Goal: Transaction & Acquisition: Purchase product/service

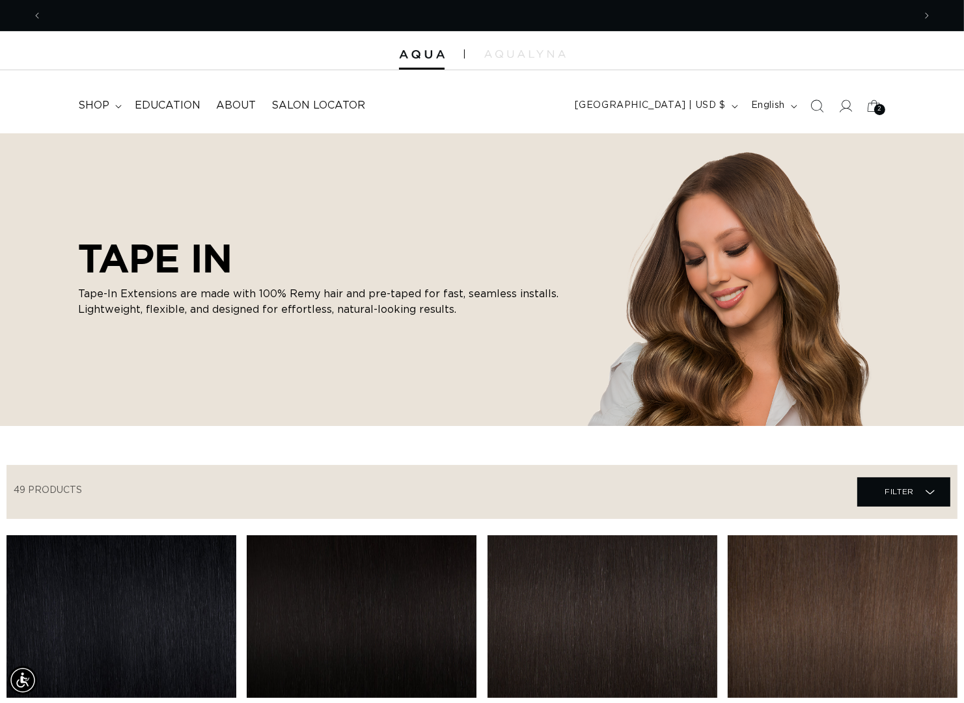
scroll to position [0, 869]
click at [93, 112] on span "shop" at bounding box center [93, 106] width 31 height 14
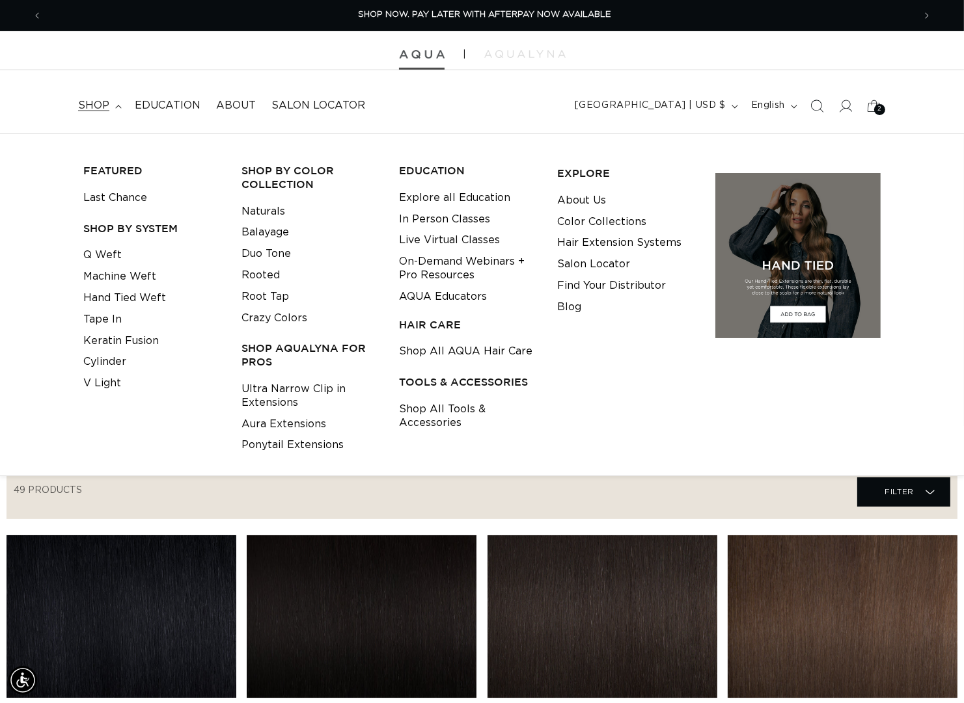
click at [422, 54] on img at bounding box center [422, 54] width 46 height 9
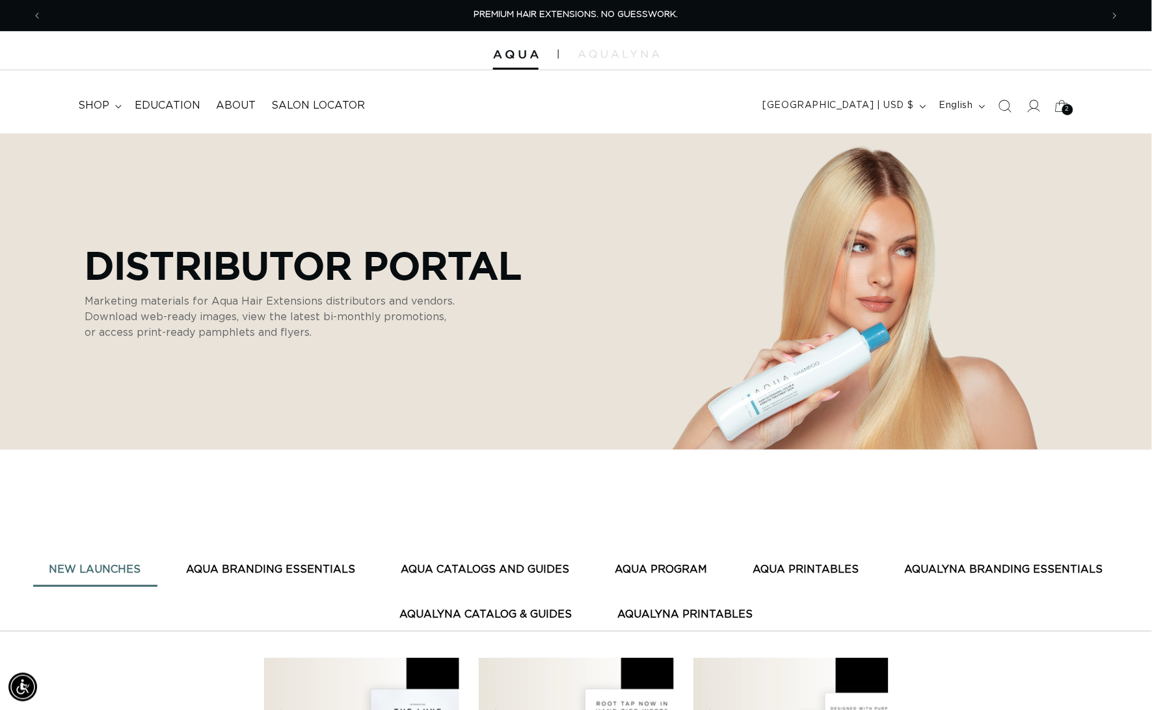
scroll to position [295, 0]
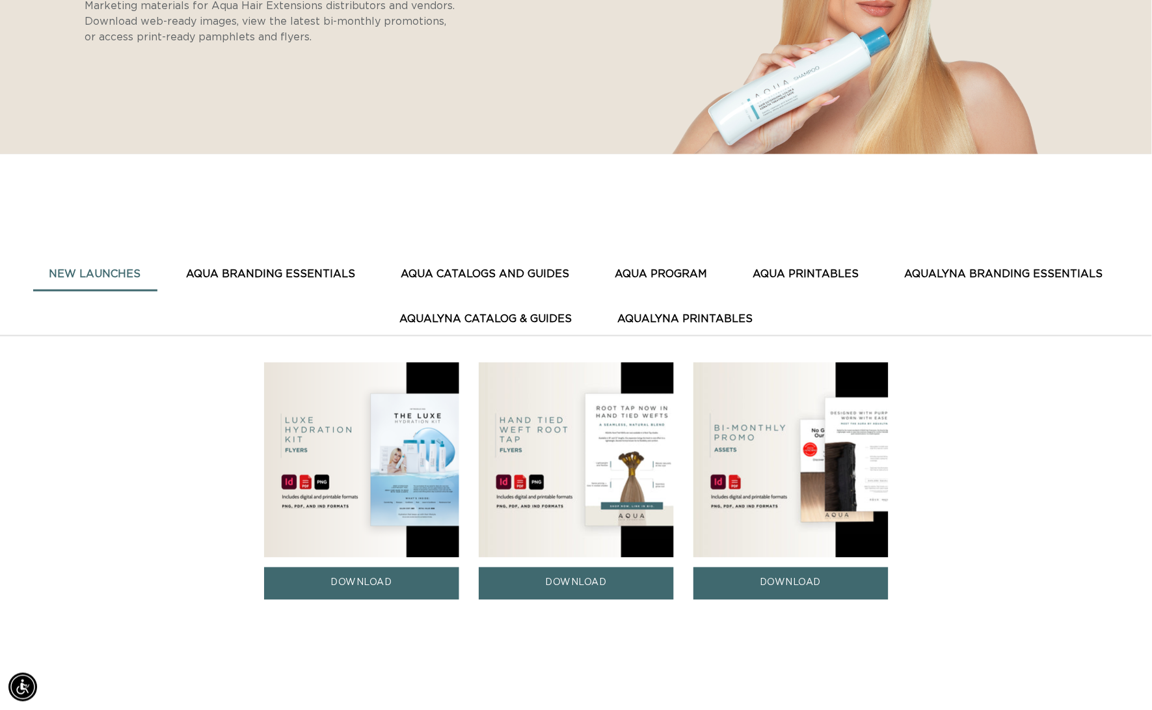
click at [825, 588] on link "DOWNLOAD" at bounding box center [791, 583] width 195 height 32
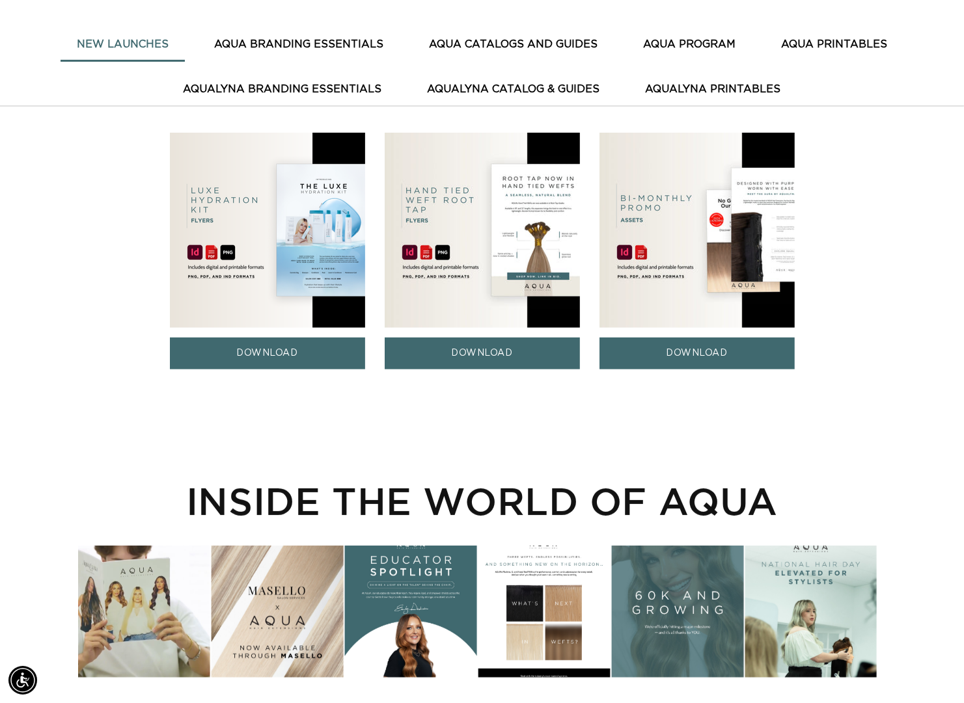
scroll to position [0, 1737]
click at [733, 366] on link "DOWNLOAD" at bounding box center [696, 354] width 195 height 32
click at [675, 351] on link "DOWNLOAD" at bounding box center [696, 354] width 195 height 32
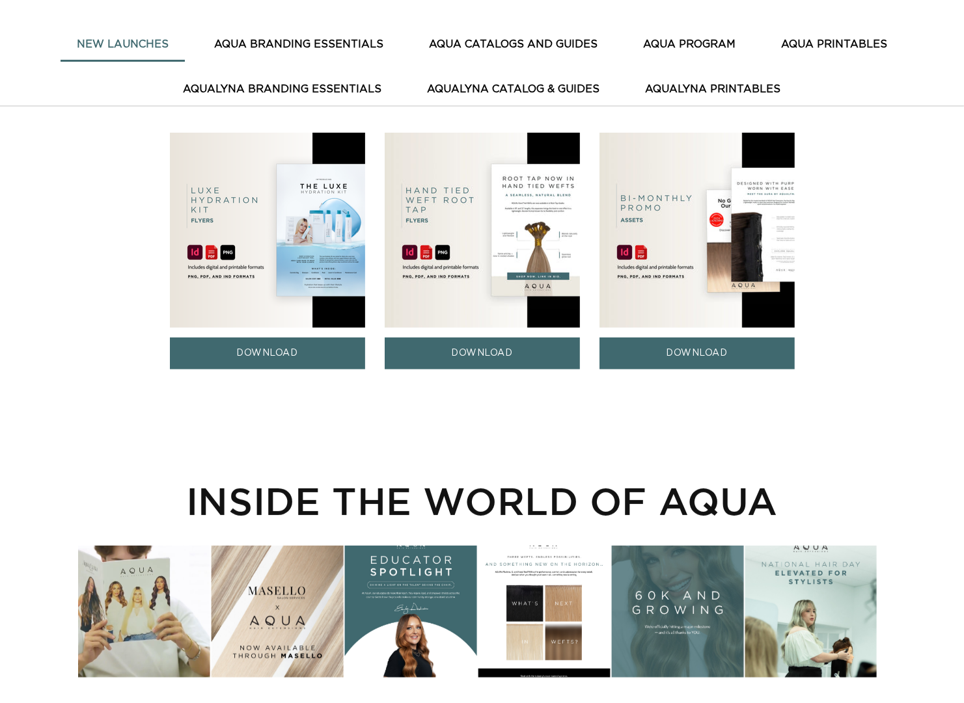
scroll to position [584, 0]
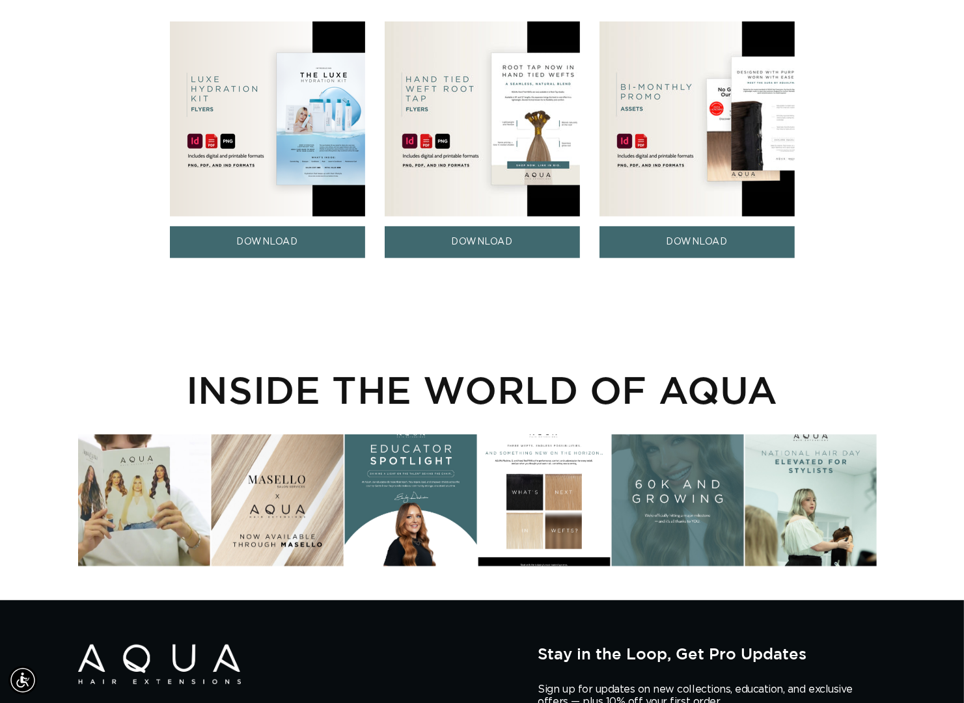
click at [683, 241] on link "DOWNLOAD" at bounding box center [696, 242] width 195 height 32
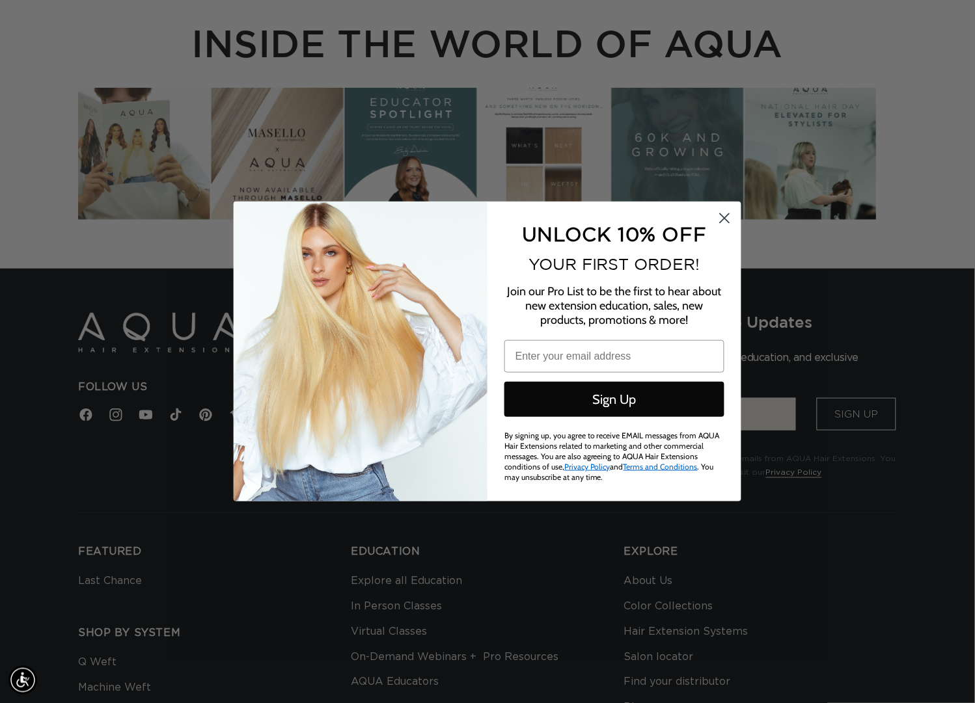
click at [725, 219] on icon "Close dialog" at bounding box center [724, 218] width 9 height 9
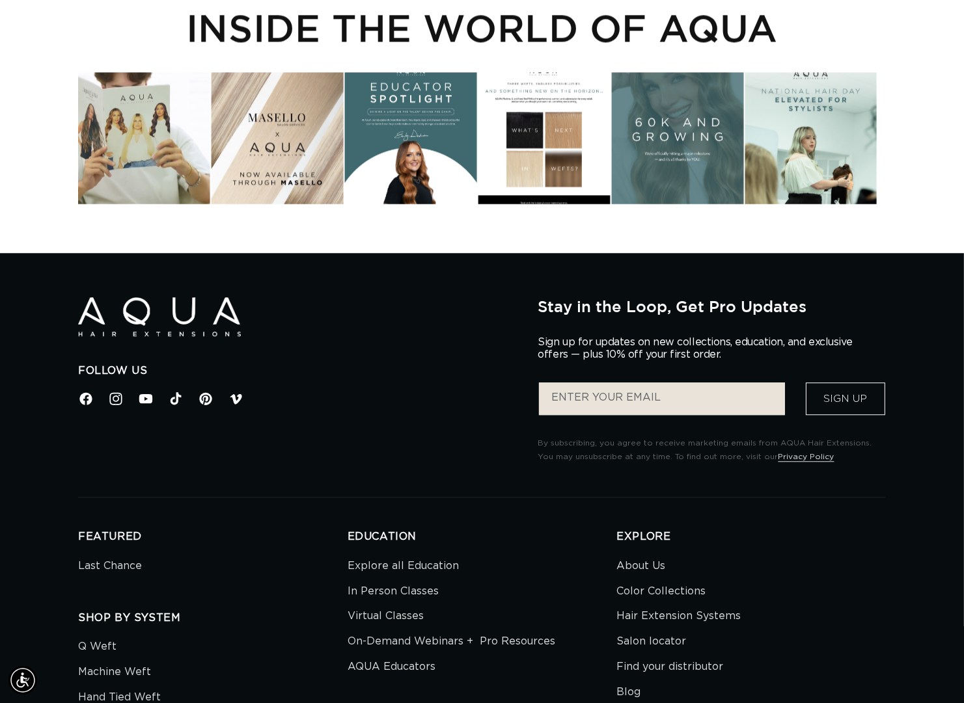
scroll to position [0, 869]
click at [614, 413] on input "Enter your email" at bounding box center [662, 399] width 246 height 33
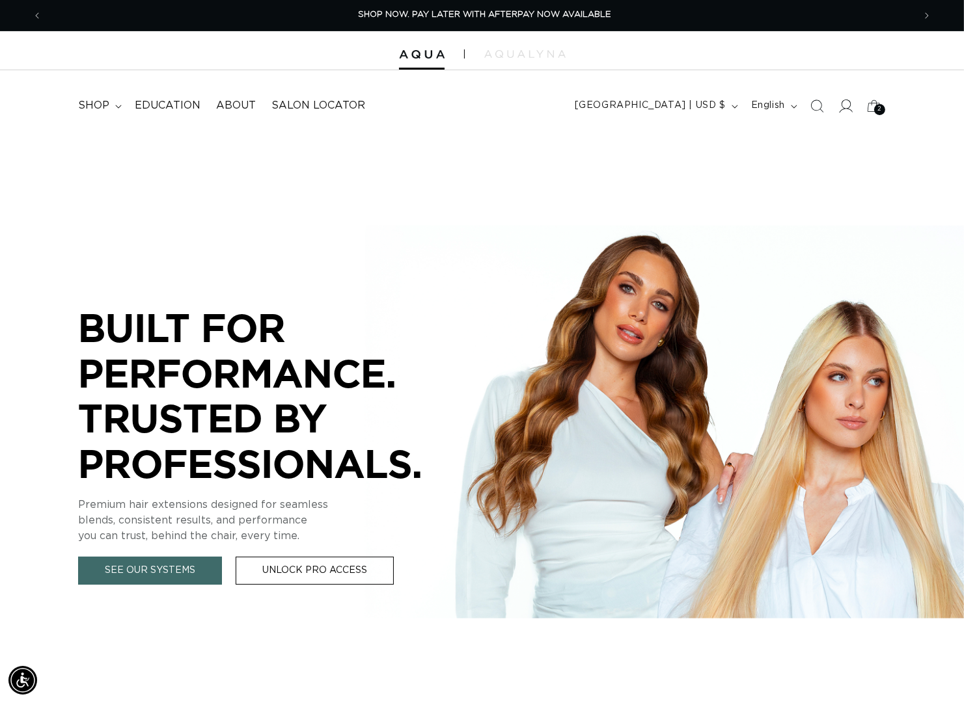
click at [838, 111] on icon at bounding box center [845, 106] width 14 height 14
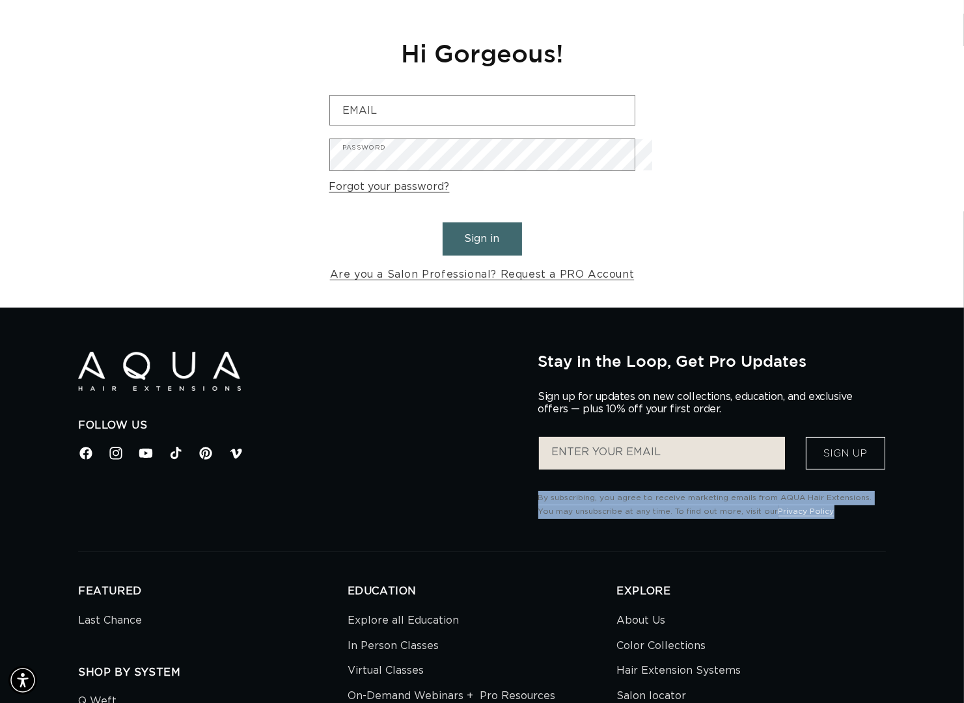
drag, startPoint x: 523, startPoint y: 497, endPoint x: 843, endPoint y: 535, distance: 322.3
click at [843, 535] on div "Follow Us Facebook Instagram YouTube TikTok Pinterest Vimeo Stay in the Loop, G…" at bounding box center [481, 452] width 807 height 200
drag, startPoint x: 538, startPoint y: 504, endPoint x: 882, endPoint y: 534, distance: 345.5
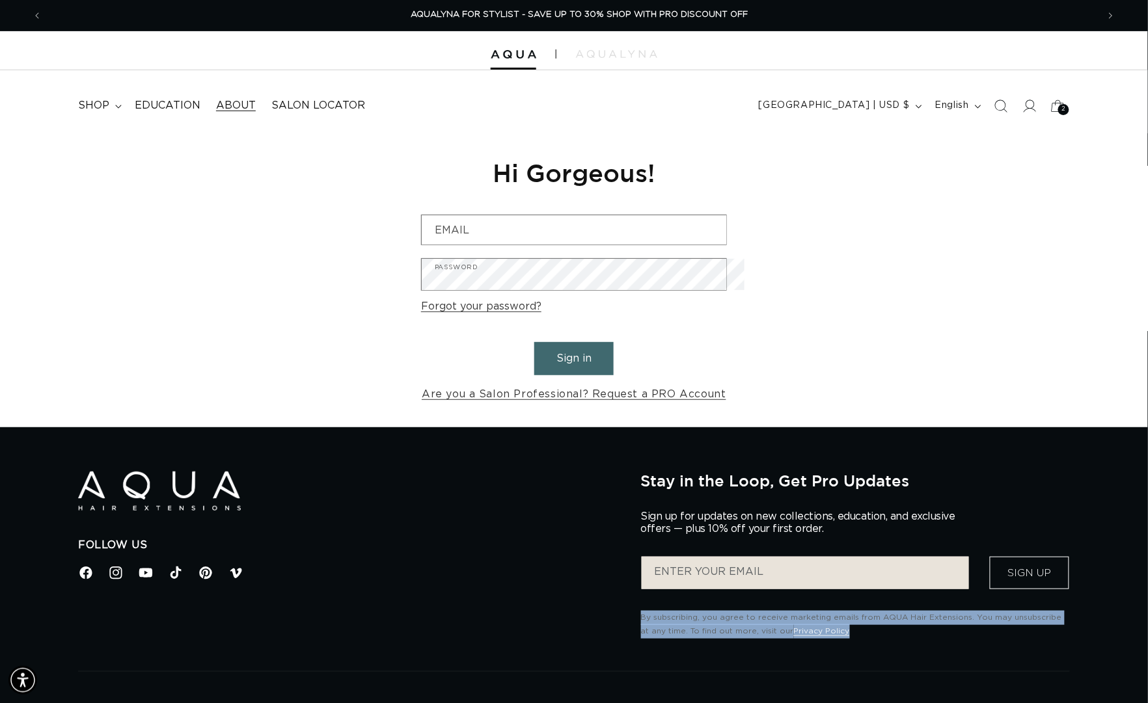
scroll to position [0, 2106]
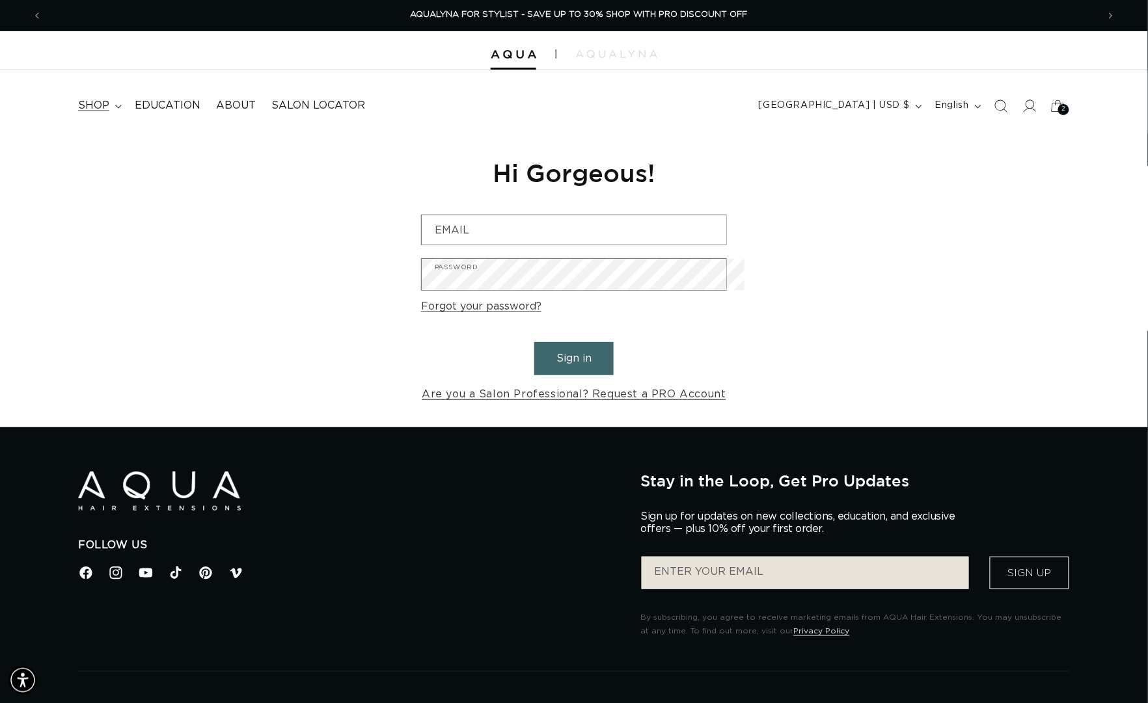
click at [97, 105] on span "shop" at bounding box center [93, 106] width 31 height 14
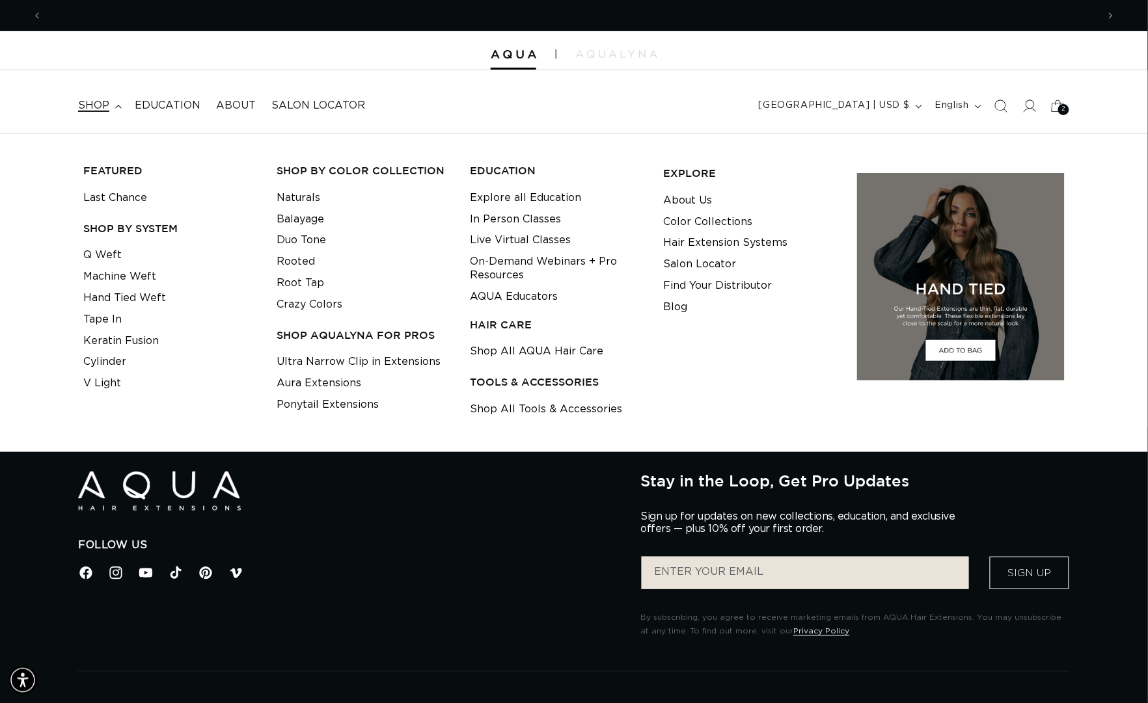
scroll to position [0, 0]
click at [122, 231] on h3 "SHOP BY SYSTEM" at bounding box center [169, 229] width 173 height 14
click at [102, 258] on link "Q Weft" at bounding box center [102, 255] width 38 height 21
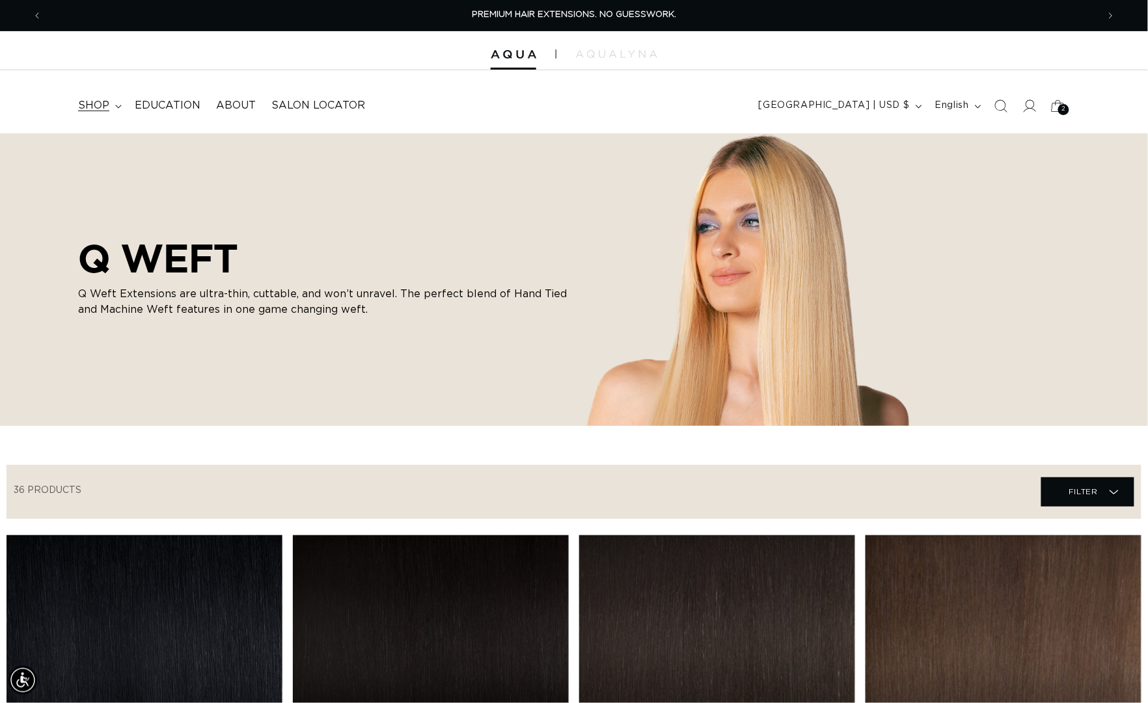
click at [94, 106] on span "shop" at bounding box center [93, 106] width 31 height 14
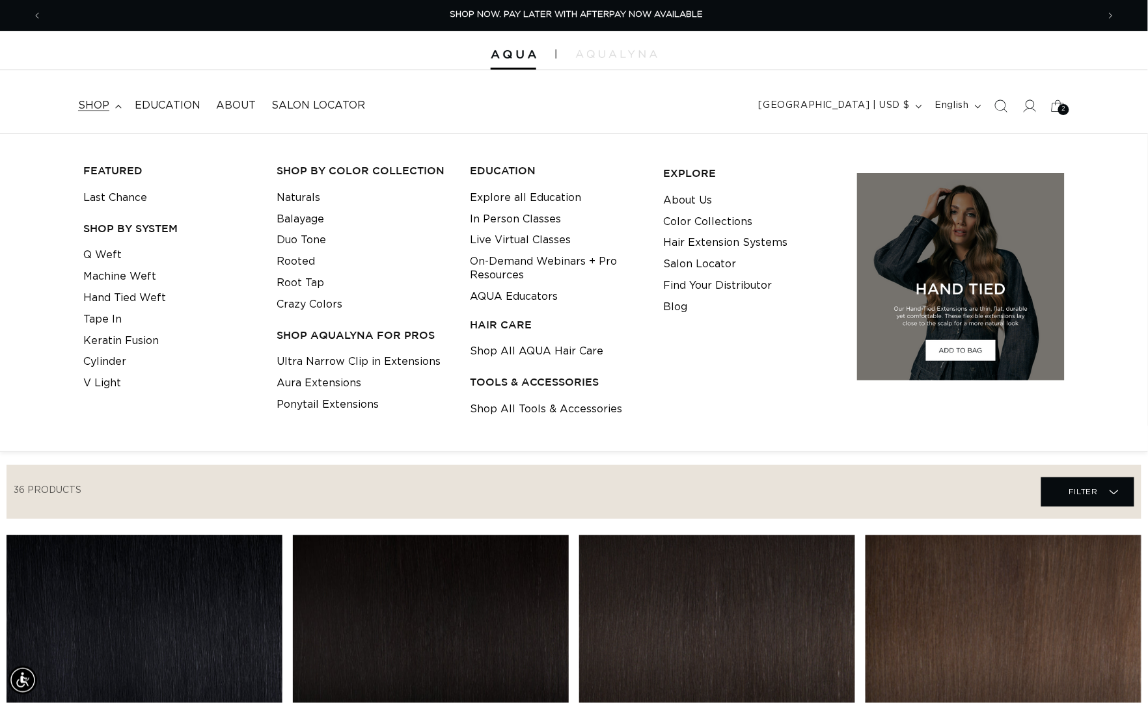
scroll to position [310, 0]
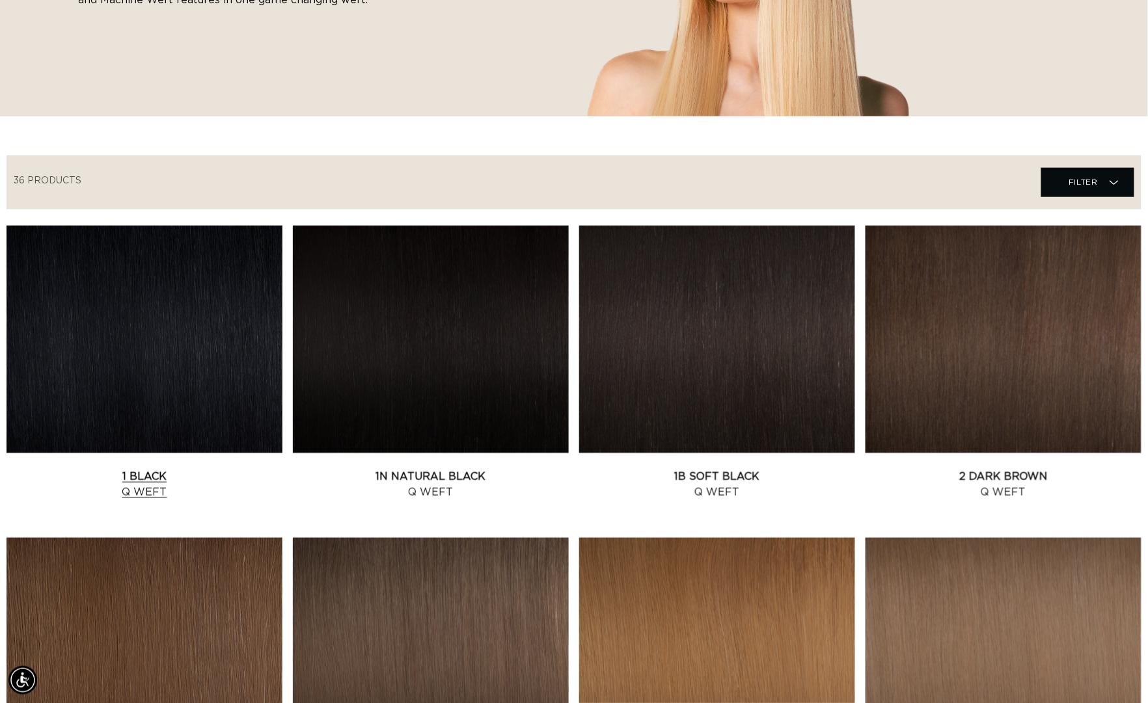
click at [245, 469] on link "1 Black Q Weft" at bounding box center [145, 484] width 276 height 31
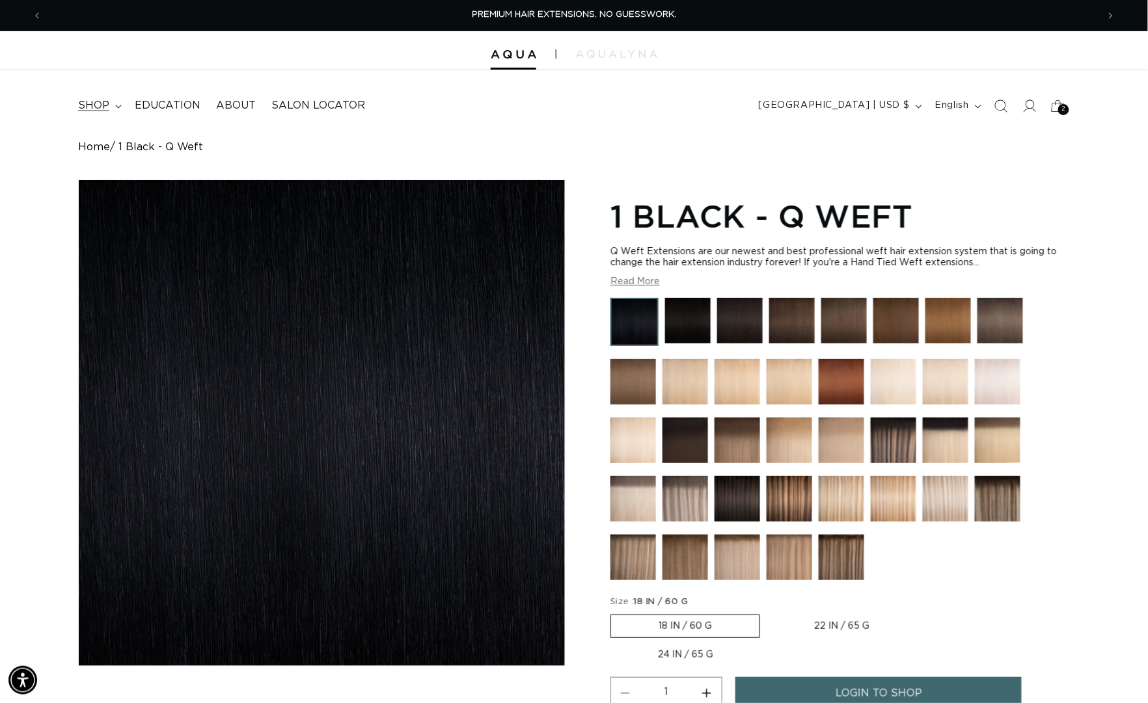
click at [107, 109] on span "shop" at bounding box center [93, 106] width 31 height 14
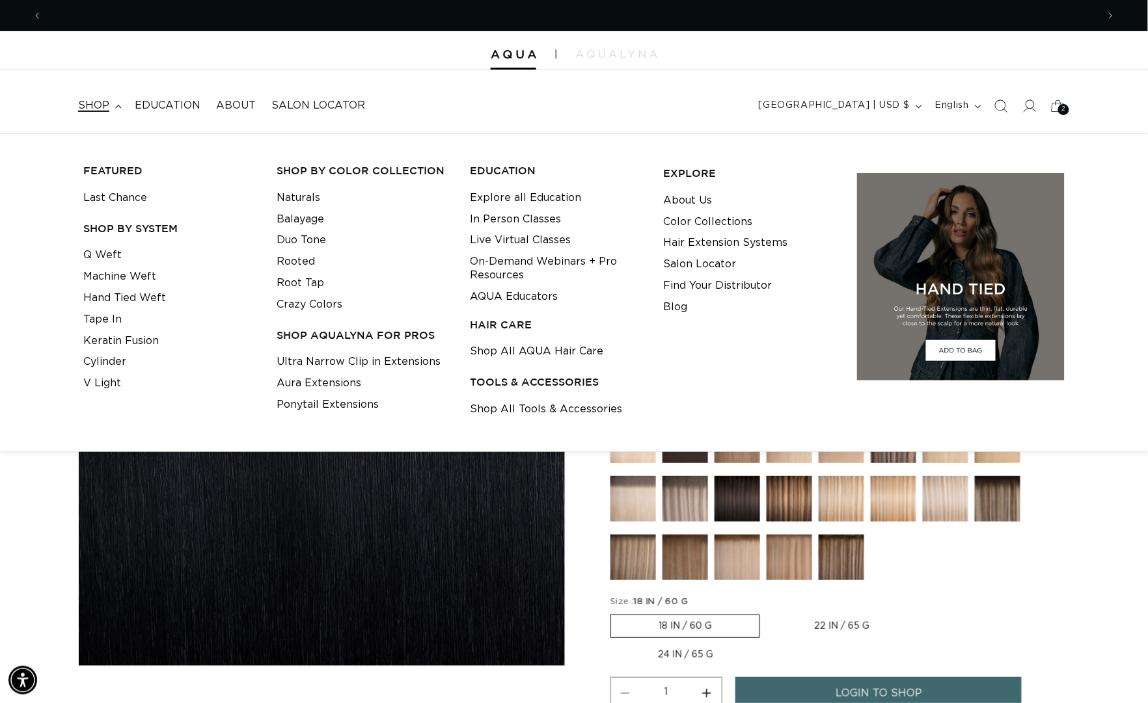
scroll to position [0, 1053]
click at [109, 226] on h3 "SHOP BY SYSTEM" at bounding box center [169, 229] width 173 height 14
click at [98, 107] on span "shop" at bounding box center [93, 106] width 31 height 14
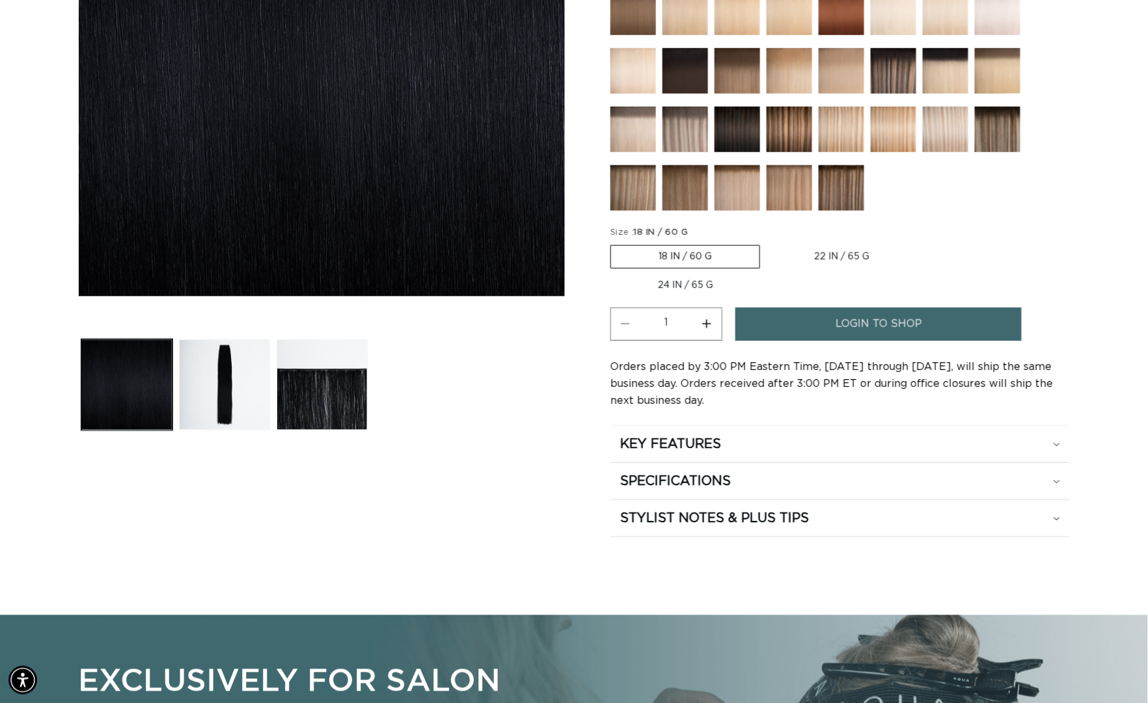
scroll to position [0, 0]
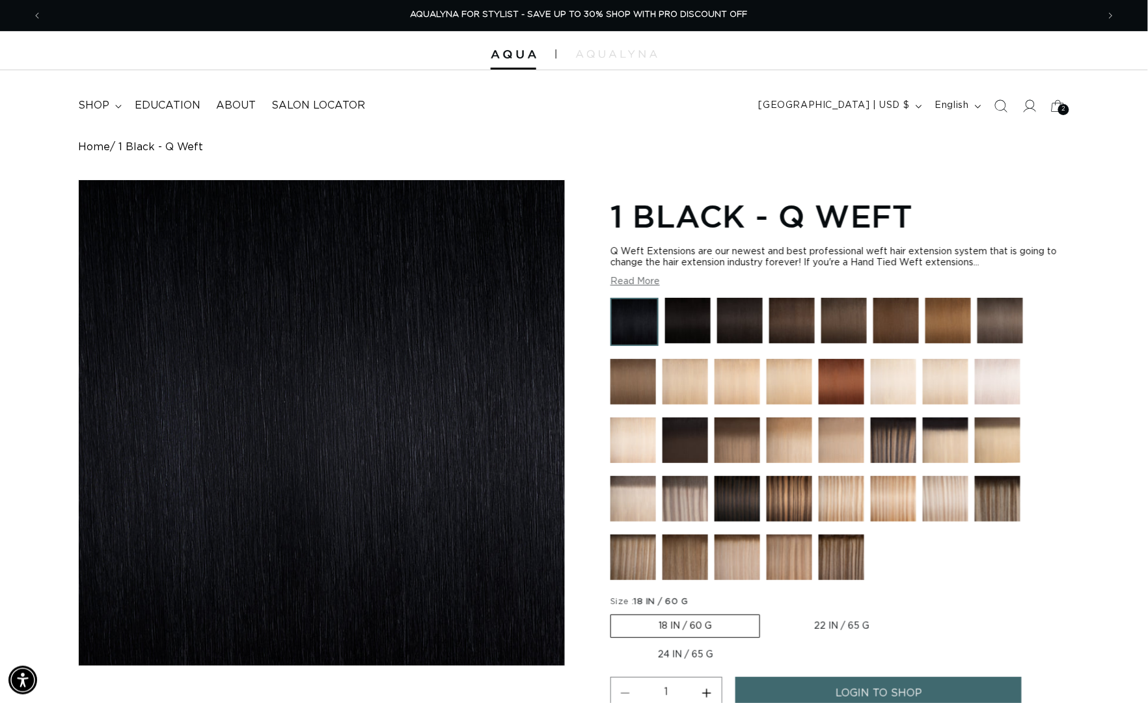
click at [534, 46] on div at bounding box center [574, 50] width 1148 height 39
click at [523, 53] on img at bounding box center [514, 54] width 46 height 9
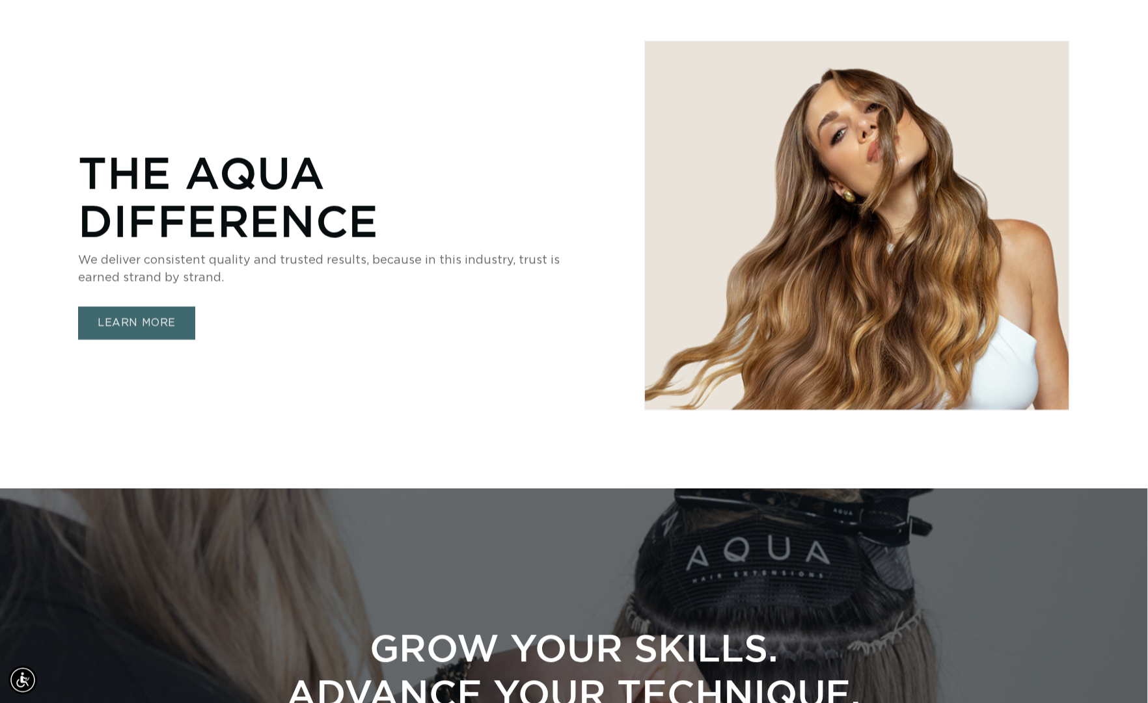
click at [141, 326] on link "LEARN MORE" at bounding box center [136, 322] width 117 height 33
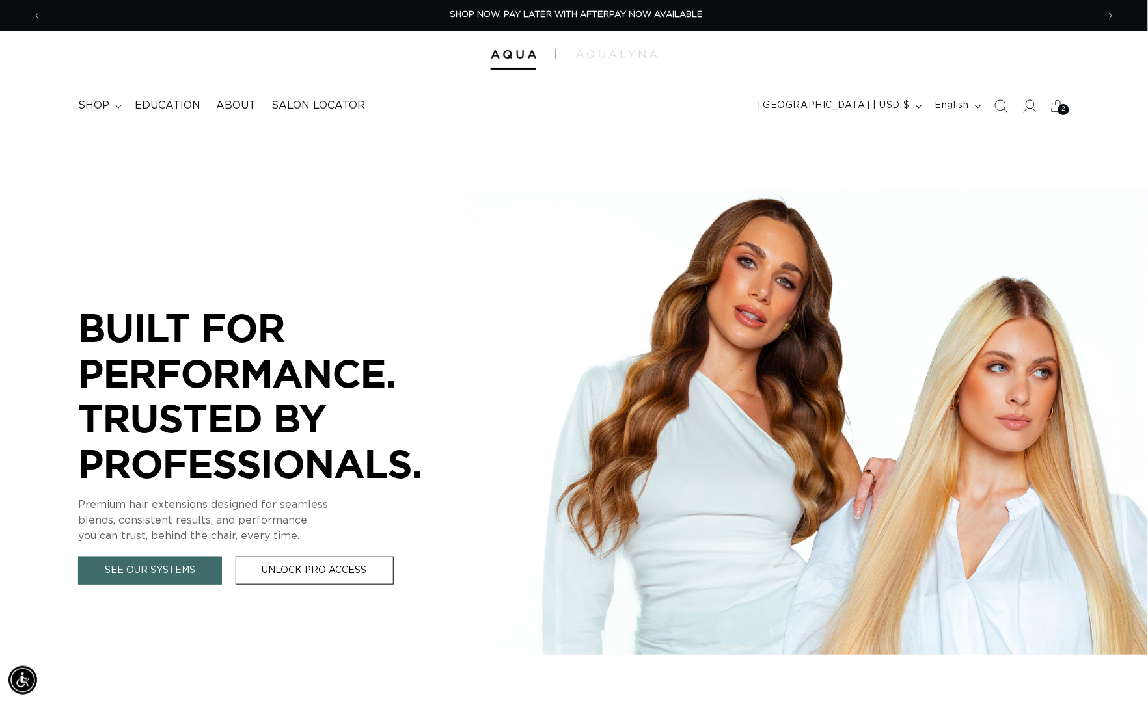
click at [101, 112] on span "shop" at bounding box center [93, 106] width 31 height 14
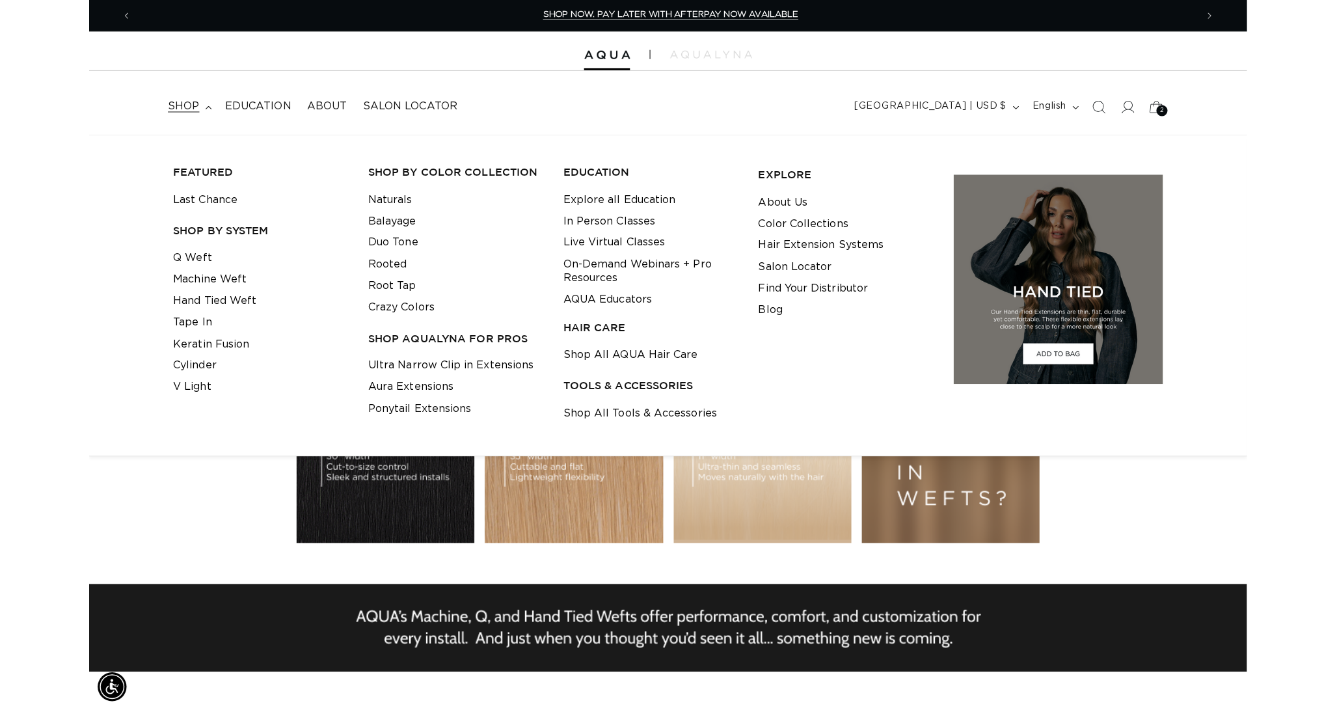
scroll to position [0, 2456]
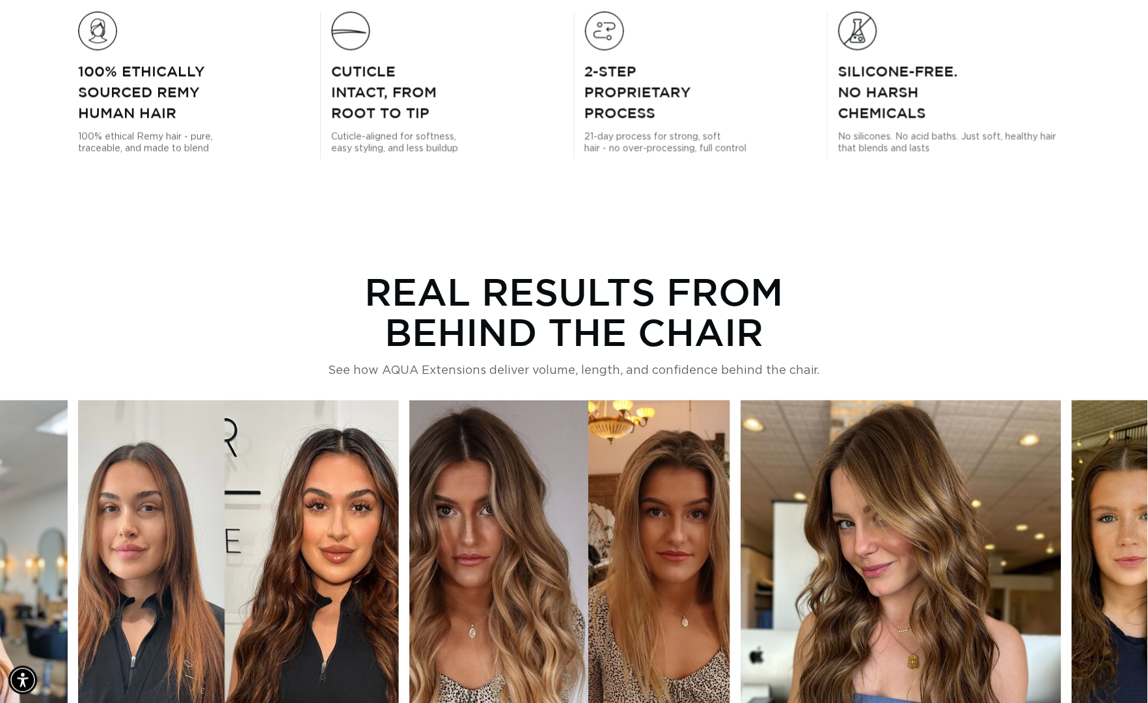
scroll to position [120, 0]
